Goal: Find specific page/section: Find specific page/section

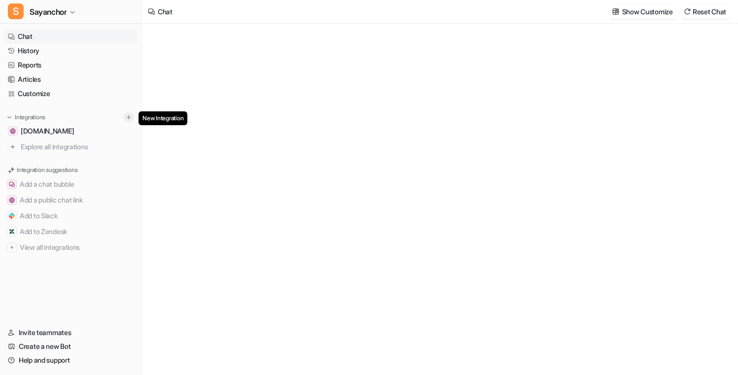
type textarea "**********"
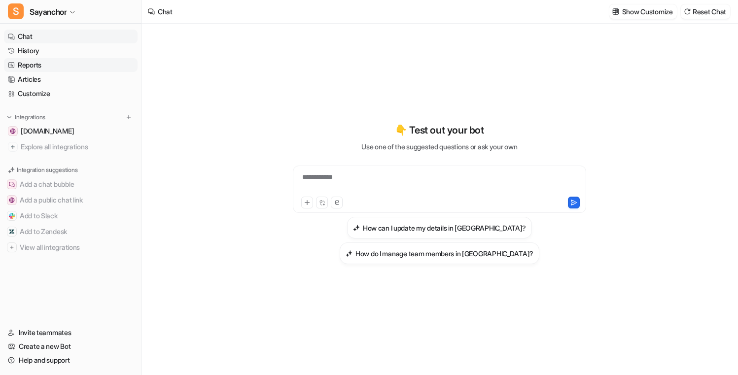
click at [45, 70] on link "Reports" at bounding box center [71, 65] width 134 height 14
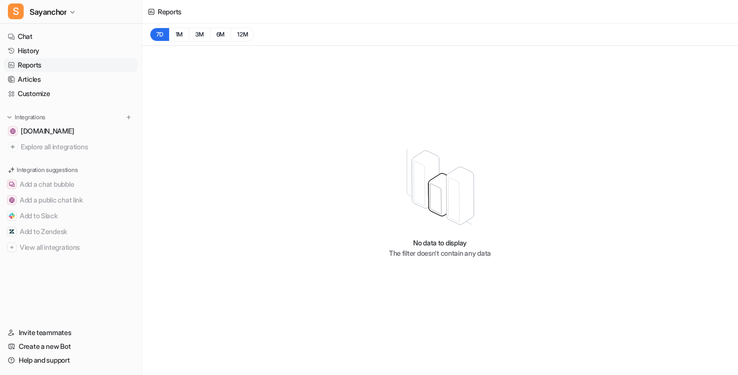
click at [437, 246] on p "No data to display" at bounding box center [440, 243] width 102 height 10
click at [441, 252] on p "The filter doesn't contain any data" at bounding box center [440, 253] width 102 height 10
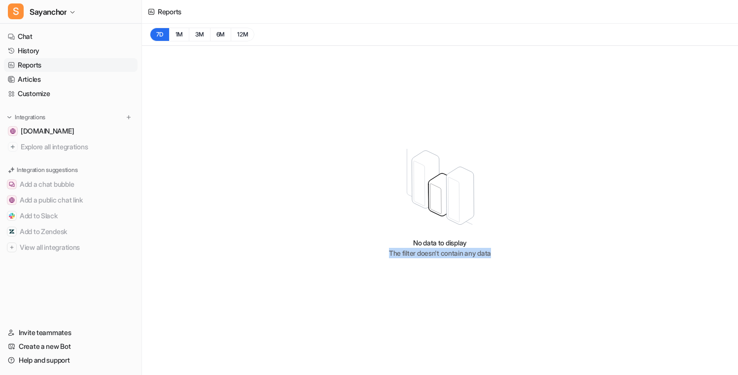
click at [441, 252] on p "The filter doesn't contain any data" at bounding box center [440, 253] width 102 height 10
copy body "The filter doesn't contain any data"
click at [194, 41] on div "7D 1M 3M 6M 12M" at bounding box center [440, 35] width 596 height 22
click at [180, 35] on button "1M" at bounding box center [179, 35] width 20 height 14
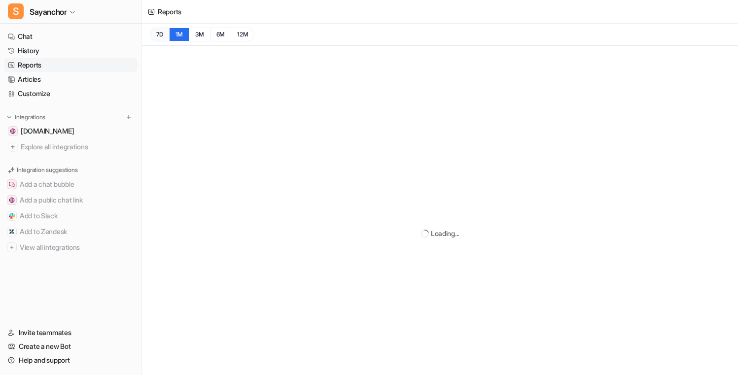
click at [161, 35] on button "7D" at bounding box center [159, 35] width 19 height 14
click at [50, 21] on button "S Sayanchor" at bounding box center [70, 12] width 141 height 24
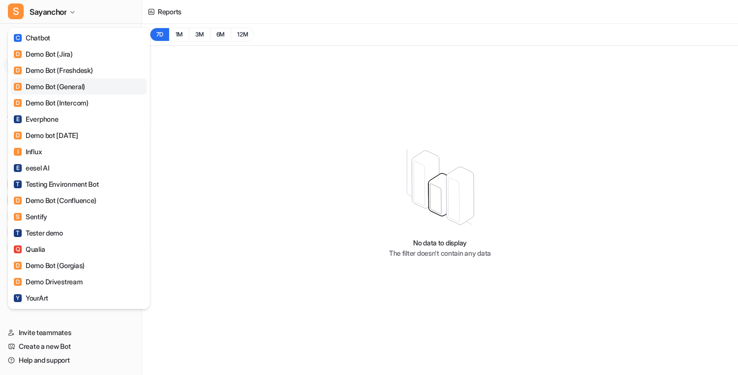
click at [66, 94] on link "D Demo Bot (General)" at bounding box center [79, 86] width 136 height 16
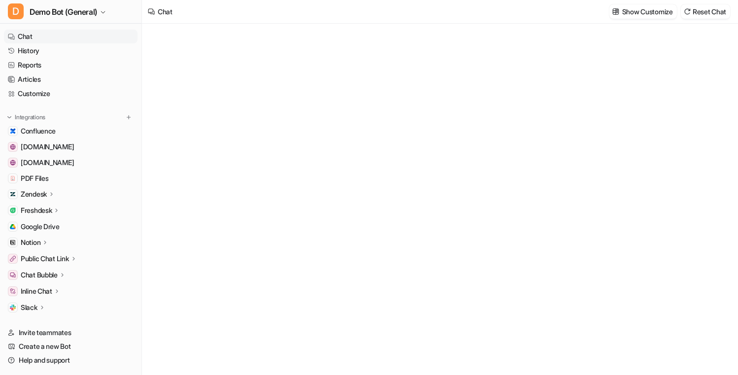
type textarea "**********"
click at [55, 69] on link "Reports" at bounding box center [71, 65] width 134 height 14
